Goal: Feedback & Contribution: Leave review/rating

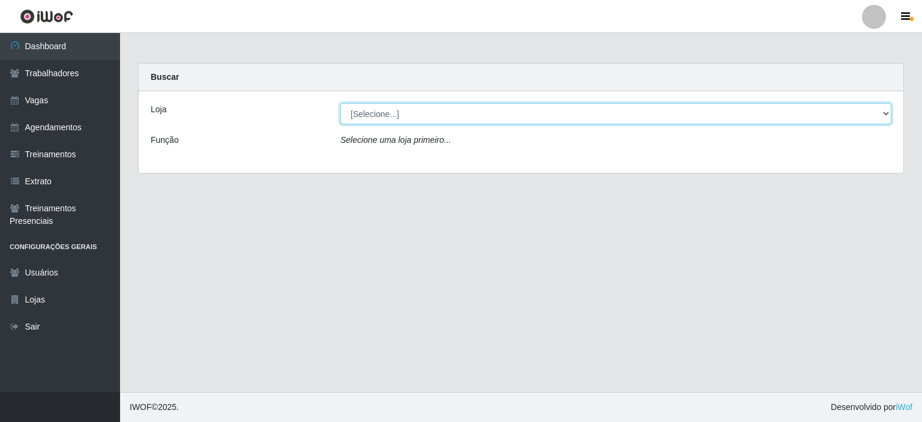
click at [389, 117] on select "[Selecione...] Preço Bom Supermercado" at bounding box center [615, 113] width 551 height 21
select select "387"
click at [340, 103] on select "[Selecione...] Preço Bom Supermercado" at bounding box center [615, 113] width 551 height 21
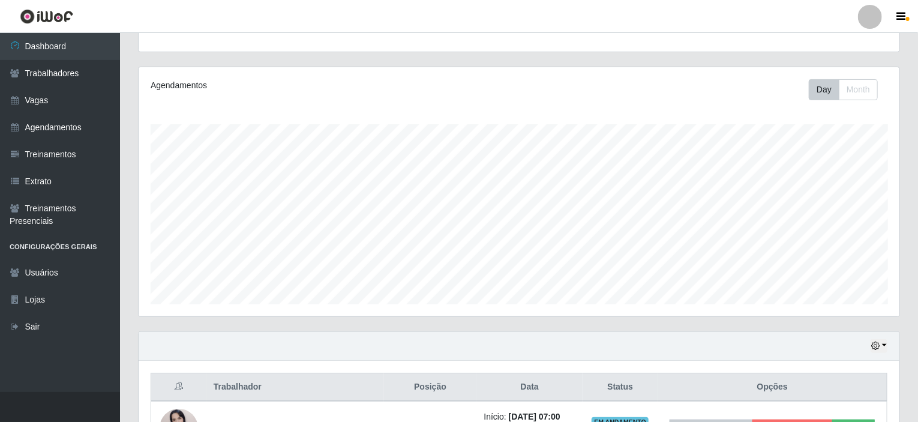
scroll to position [212, 0]
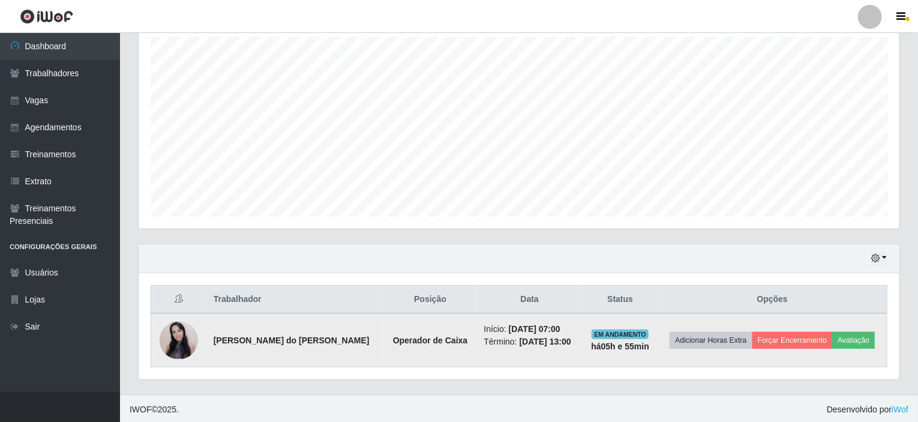
click at [838, 327] on td "Adicionar Horas Extra Forçar Encerramento Avaliação" at bounding box center [772, 340] width 229 height 54
click at [850, 335] on button "Avaliação" at bounding box center [853, 340] width 43 height 17
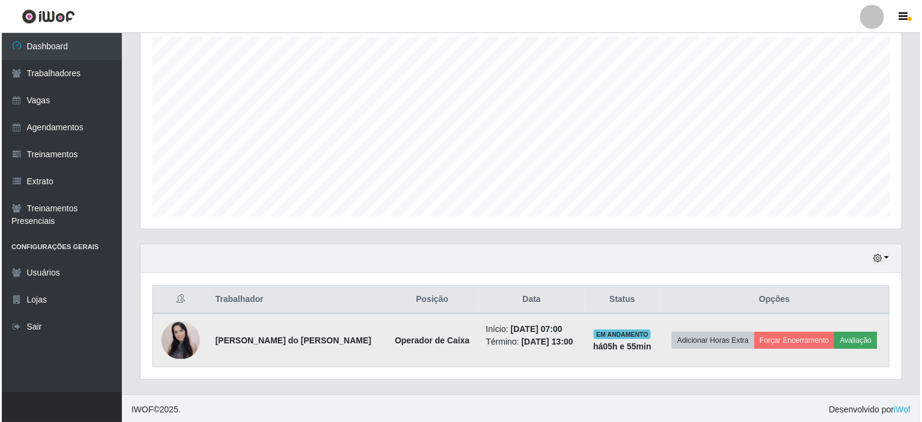
scroll to position [249, 756]
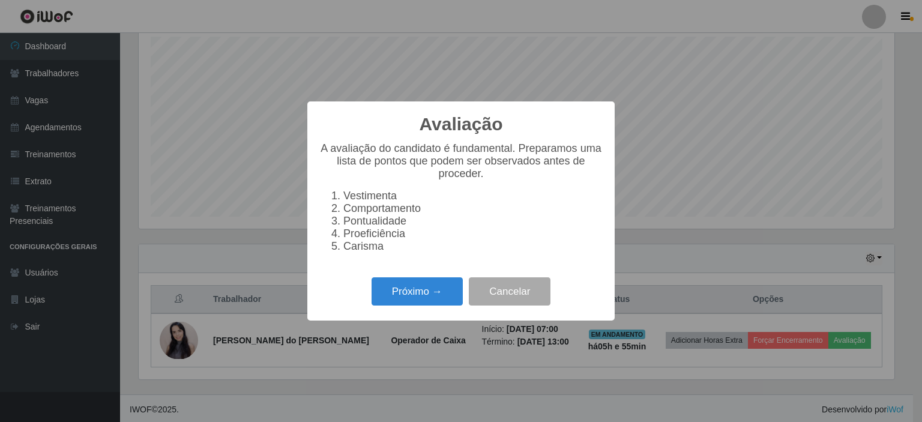
click at [389, 283] on div "Próximo → Cancelar" at bounding box center [460, 291] width 283 height 34
click at [391, 292] on button "Próximo →" at bounding box center [416, 291] width 91 height 28
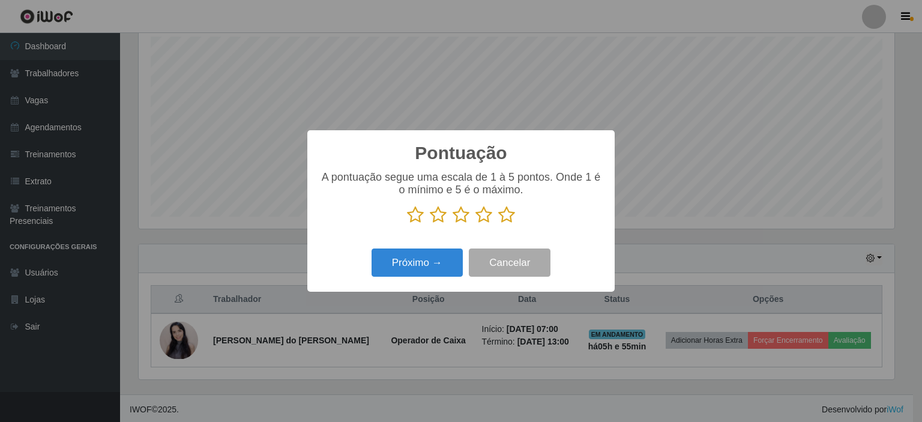
click at [506, 215] on icon at bounding box center [506, 215] width 17 height 18
click at [498, 224] on input "radio" at bounding box center [498, 224] width 0 height 0
click at [415, 266] on button "Próximo →" at bounding box center [416, 262] width 91 height 28
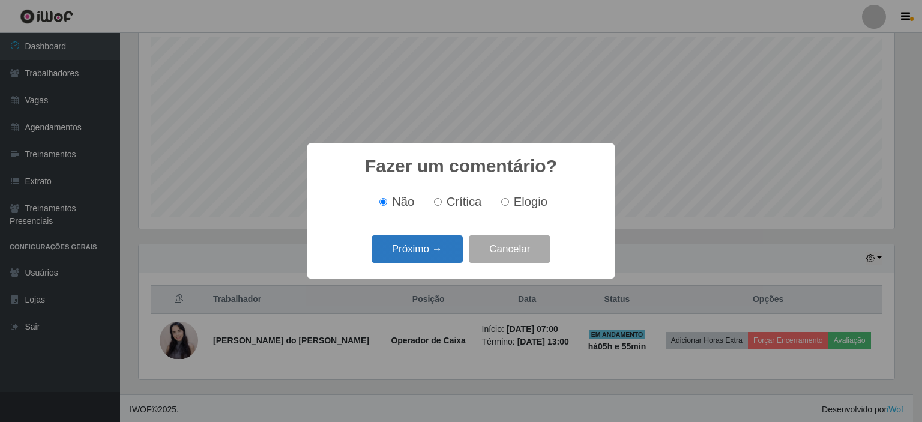
click at [412, 245] on button "Próximo →" at bounding box center [416, 249] width 91 height 28
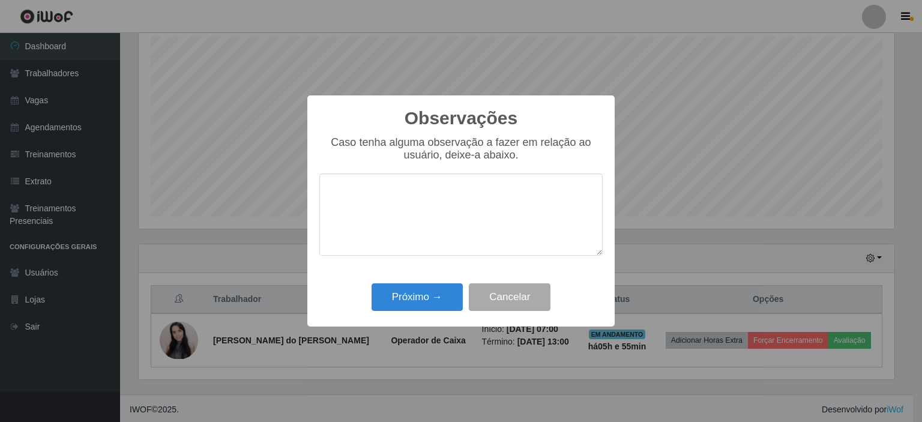
click at [400, 217] on textarea at bounding box center [460, 214] width 283 height 82
type textarea "s"
click at [425, 303] on button "Próximo →" at bounding box center [416, 297] width 91 height 28
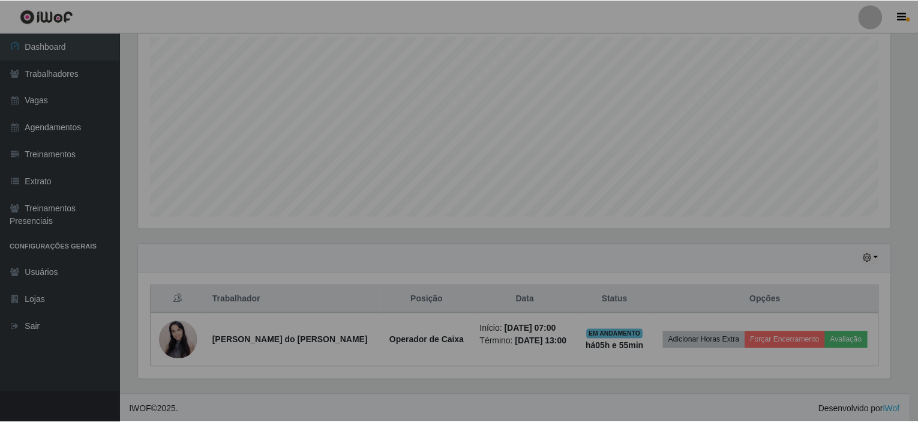
scroll to position [249, 761]
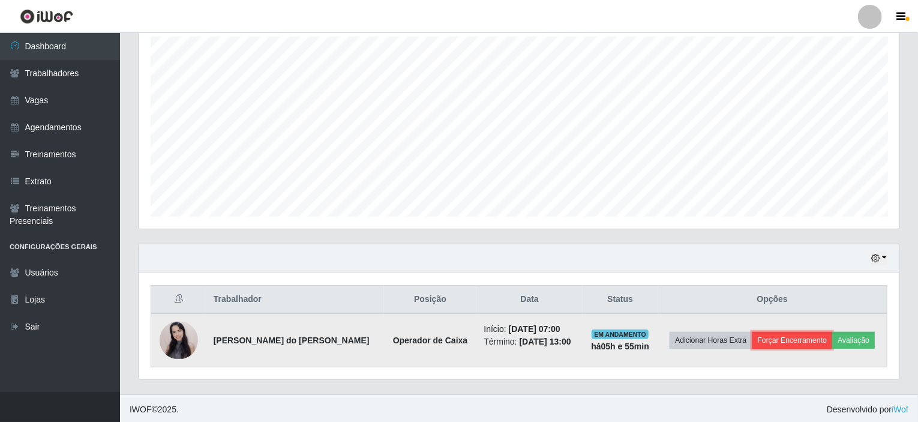
click at [787, 337] on button "Forçar Encerramento" at bounding box center [792, 340] width 80 height 17
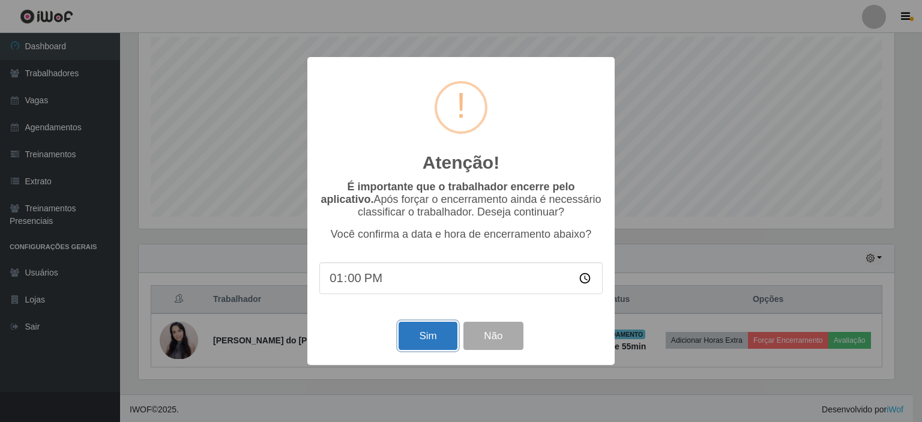
click at [416, 345] on button "Sim" at bounding box center [427, 336] width 58 height 28
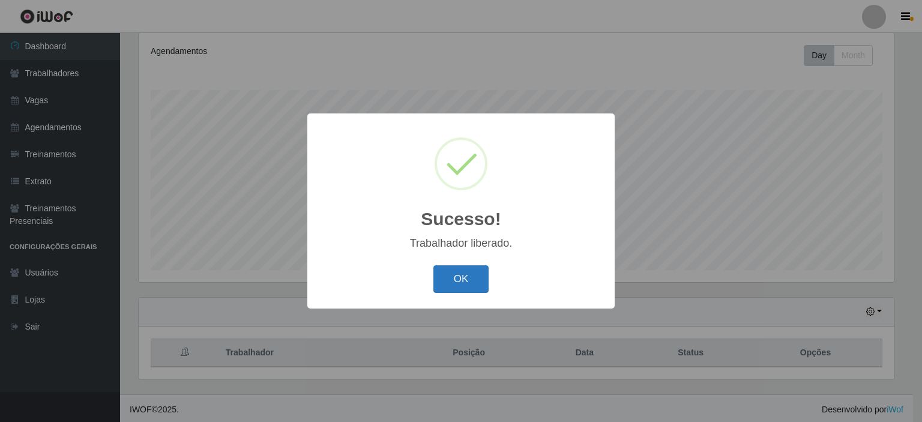
click at [470, 278] on button "OK" at bounding box center [461, 279] width 56 height 28
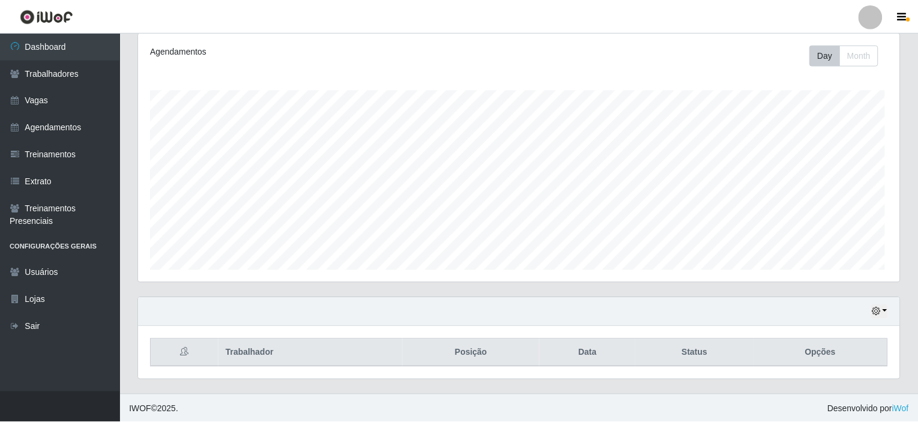
scroll to position [249, 761]
